Goal: Task Accomplishment & Management: Manage account settings

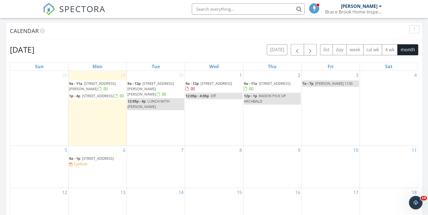
scroll to position [520, 435]
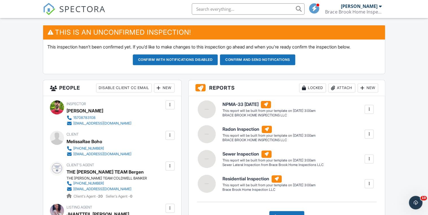
scroll to position [135, 0]
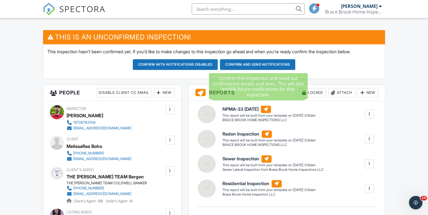
click at [274, 65] on button "Confirm and send notifications" at bounding box center [257, 64] width 75 height 11
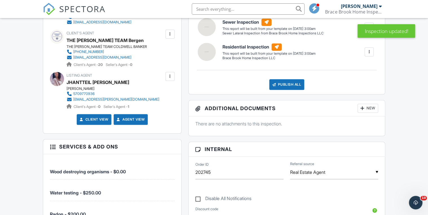
scroll to position [226, 0]
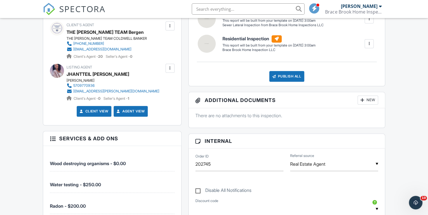
click at [101, 91] on div "[EMAIL_ADDRESS][PERSON_NAME][DOMAIN_NAME]" at bounding box center [116, 91] width 86 height 5
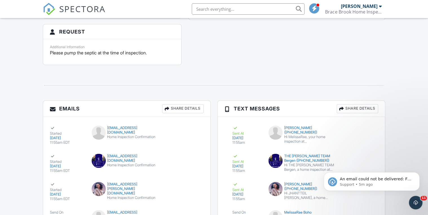
scroll to position [769, 0]
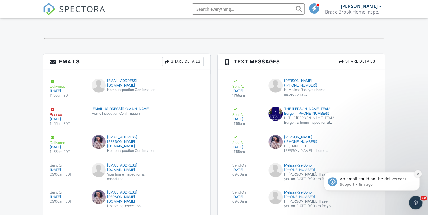
click at [418, 175] on icon "Dismiss notification" at bounding box center [417, 173] width 3 height 3
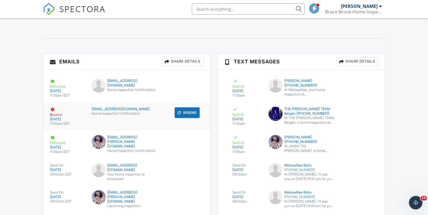
click at [189, 113] on button "Resend" at bounding box center [187, 112] width 25 height 11
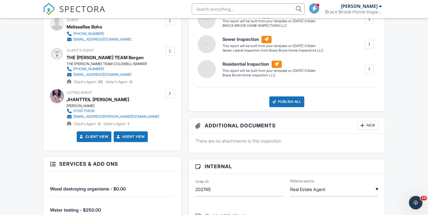
scroll to position [271, 0]
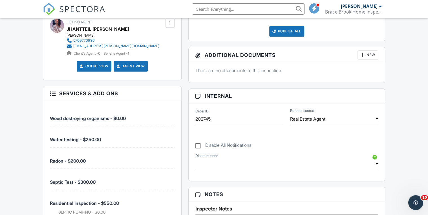
click at [418, 206] on div "Open Intercom Messenger" at bounding box center [414, 202] width 19 height 19
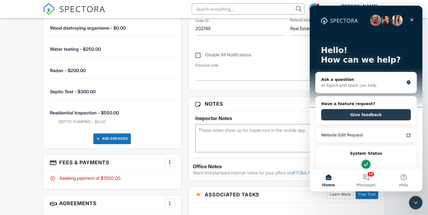
scroll to position [383, 0]
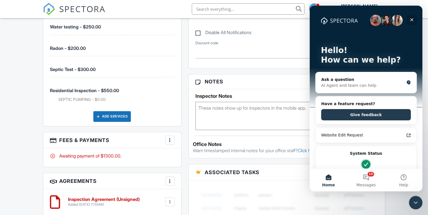
click at [411, 19] on icon "Close" at bounding box center [411, 19] width 3 height 3
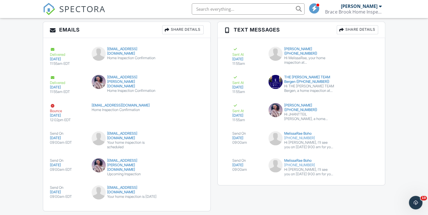
scroll to position [769, 0]
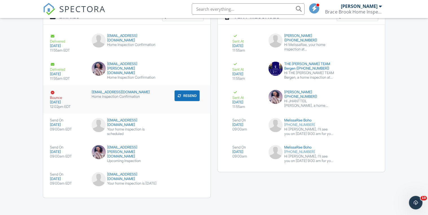
click at [56, 100] on div "09/29/2025" at bounding box center [67, 102] width 35 height 5
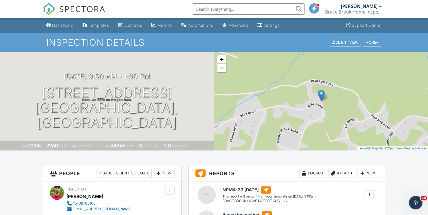
click at [65, 26] on div "Dashboard" at bounding box center [62, 25] width 21 height 5
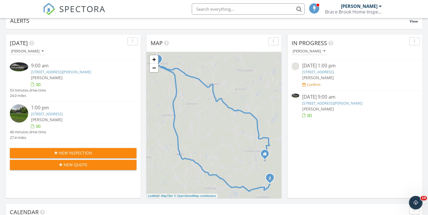
scroll to position [45, 0]
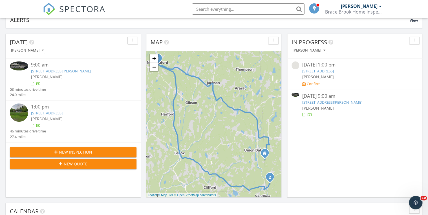
click at [60, 70] on link "110 Jackson St, New Milford, PA 18834" at bounding box center [61, 71] width 60 height 5
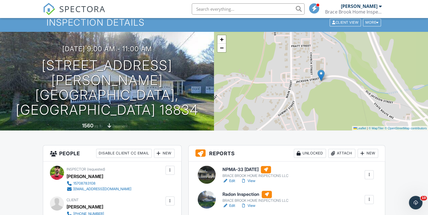
scroll to position [113, 0]
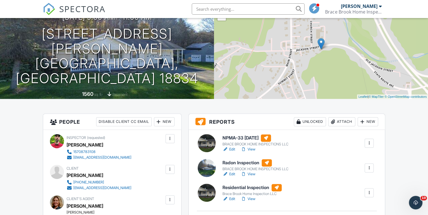
scroll to position [135, 0]
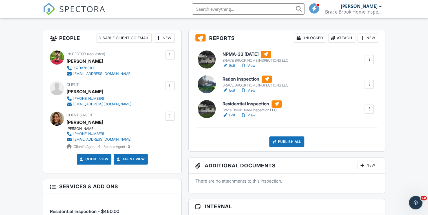
click at [252, 115] on link "View" at bounding box center [248, 116] width 15 height 6
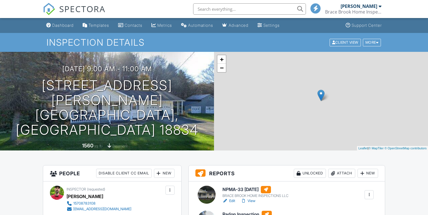
scroll to position [135, 0]
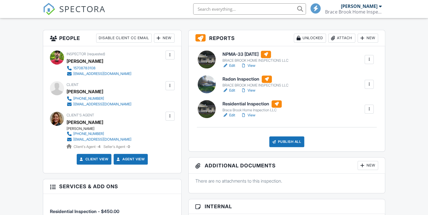
click at [369, 85] on div at bounding box center [369, 84] width 6 height 6
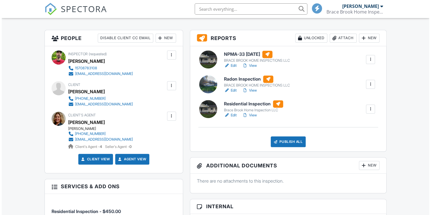
scroll to position [0, 0]
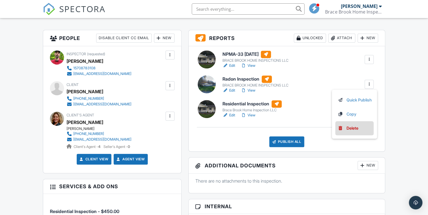
click at [352, 128] on div "Delete" at bounding box center [353, 128] width 12 height 6
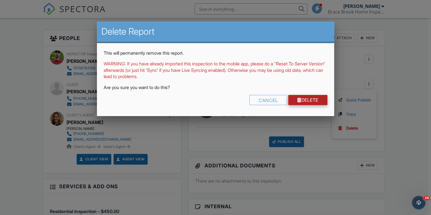
click at [316, 100] on link "Delete" at bounding box center [307, 100] width 39 height 10
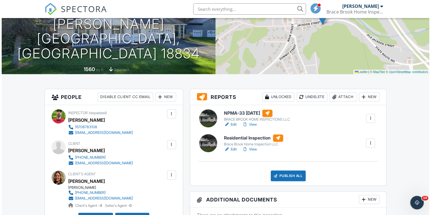
scroll to position [135, 0]
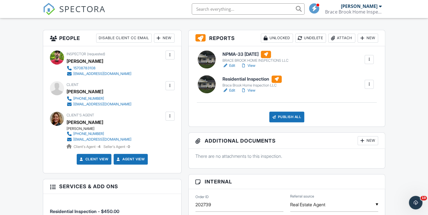
click at [344, 39] on div "Attach" at bounding box center [341, 38] width 27 height 9
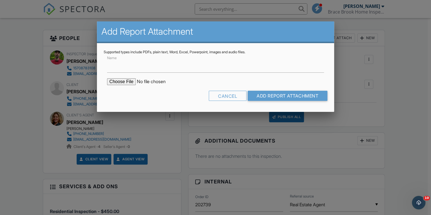
click at [124, 83] on input "file" at bounding box center [155, 81] width 96 height 7
type input "C:\fakepath\RADON 110-JACKSON-ST202509291218.pdf"
click at [291, 98] on input "Add Report Attachment" at bounding box center [288, 96] width 80 height 10
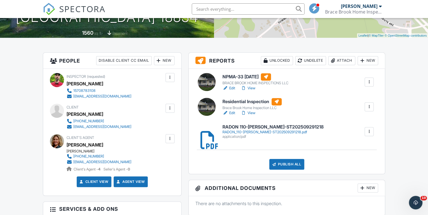
scroll to position [158, 0]
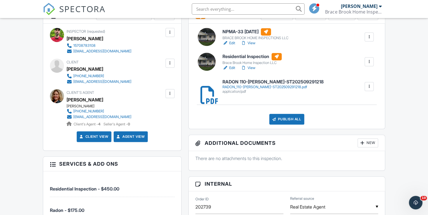
click at [251, 31] on h6 "NPMA-33 [DATE]" at bounding box center [255, 31] width 66 height 7
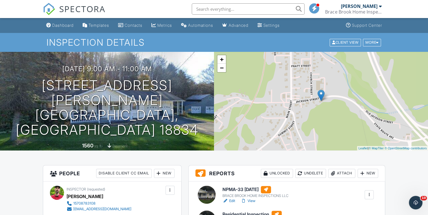
click at [67, 25] on div "Dashboard" at bounding box center [62, 25] width 21 height 5
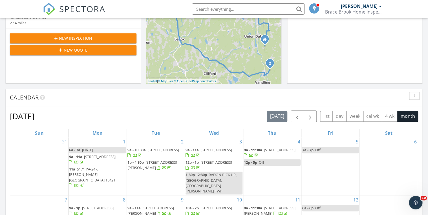
scroll to position [158, 0]
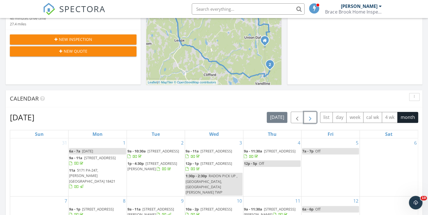
click at [312, 117] on span "button" at bounding box center [310, 117] width 7 height 7
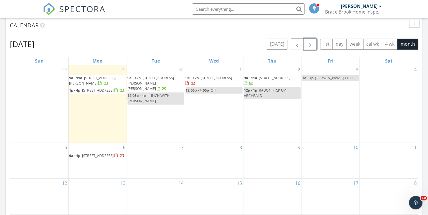
scroll to position [248, 0]
